Goal: Task Accomplishment & Management: Manage account settings

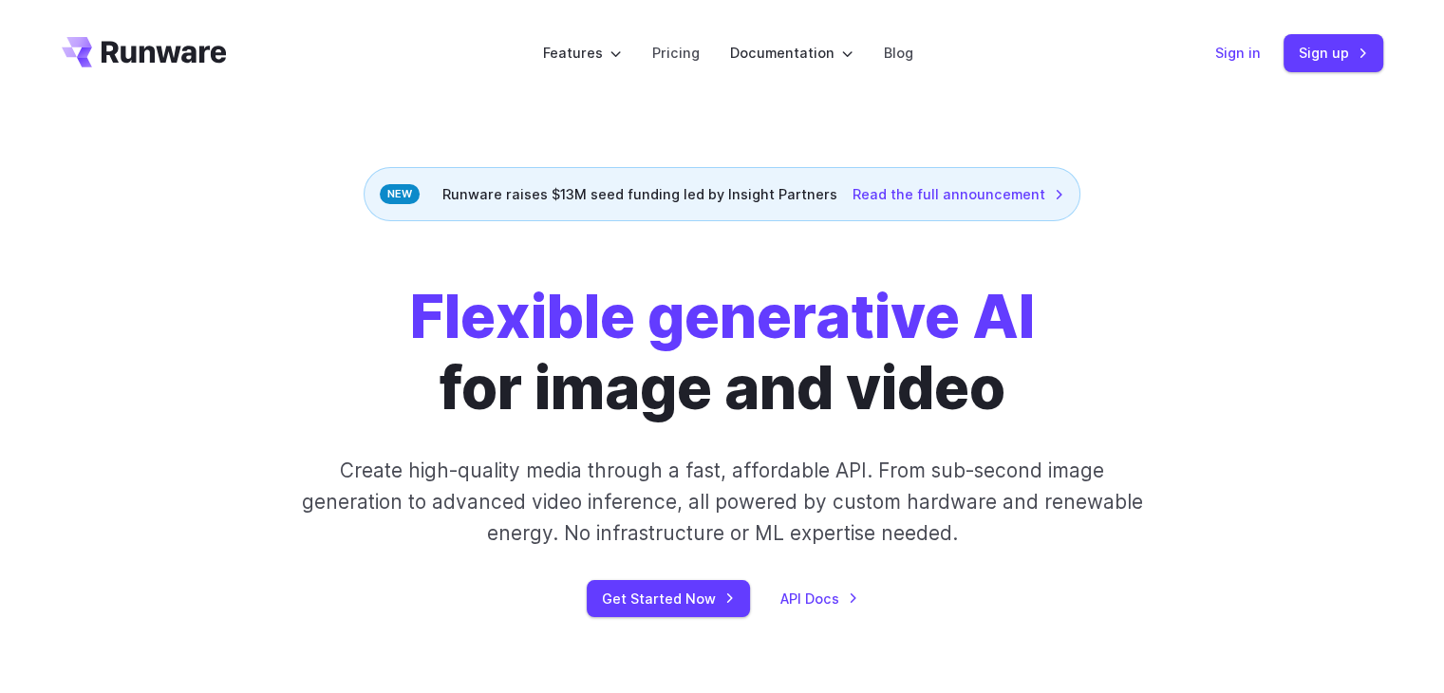
click at [1231, 54] on link "Sign in" at bounding box center [1238, 53] width 46 height 22
